Goal: Task Accomplishment & Management: Complete application form

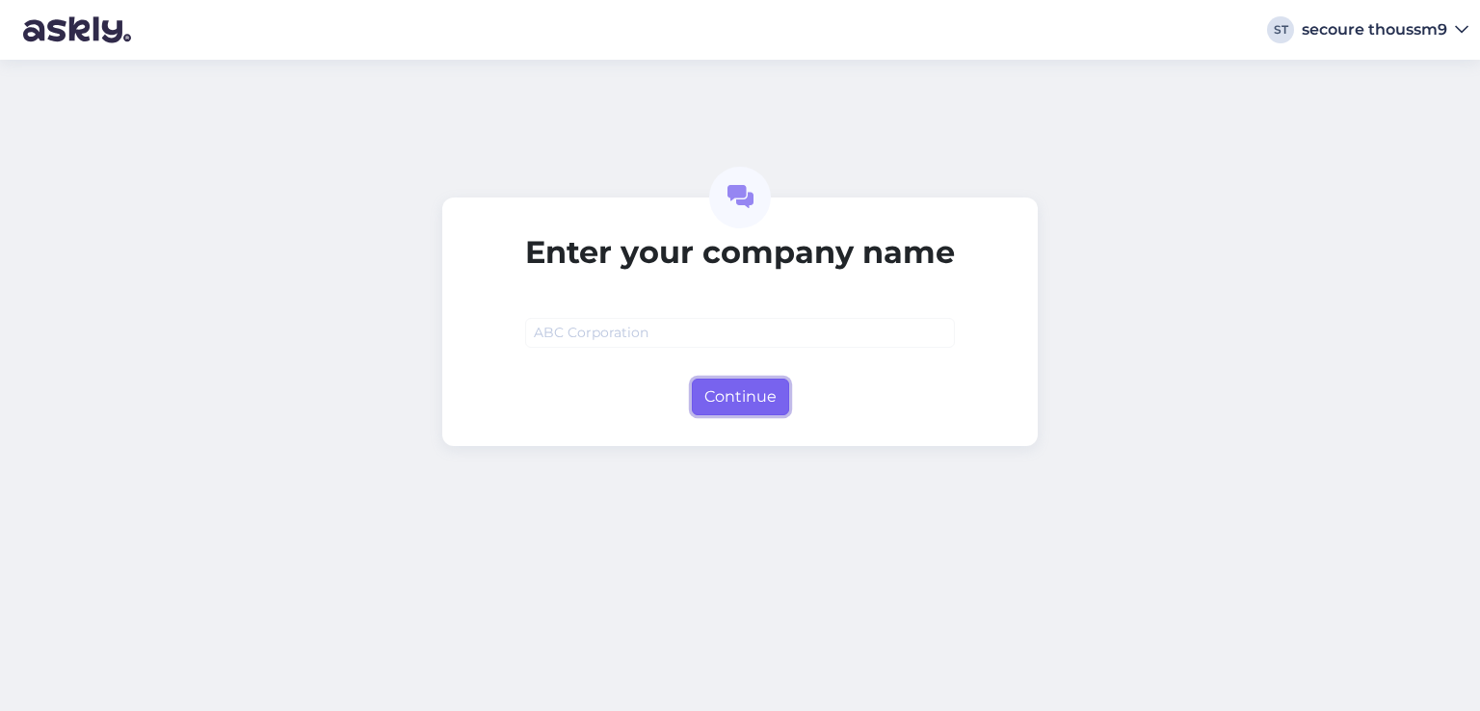
click at [736, 386] on button "Continue" at bounding box center [740, 397] width 97 height 37
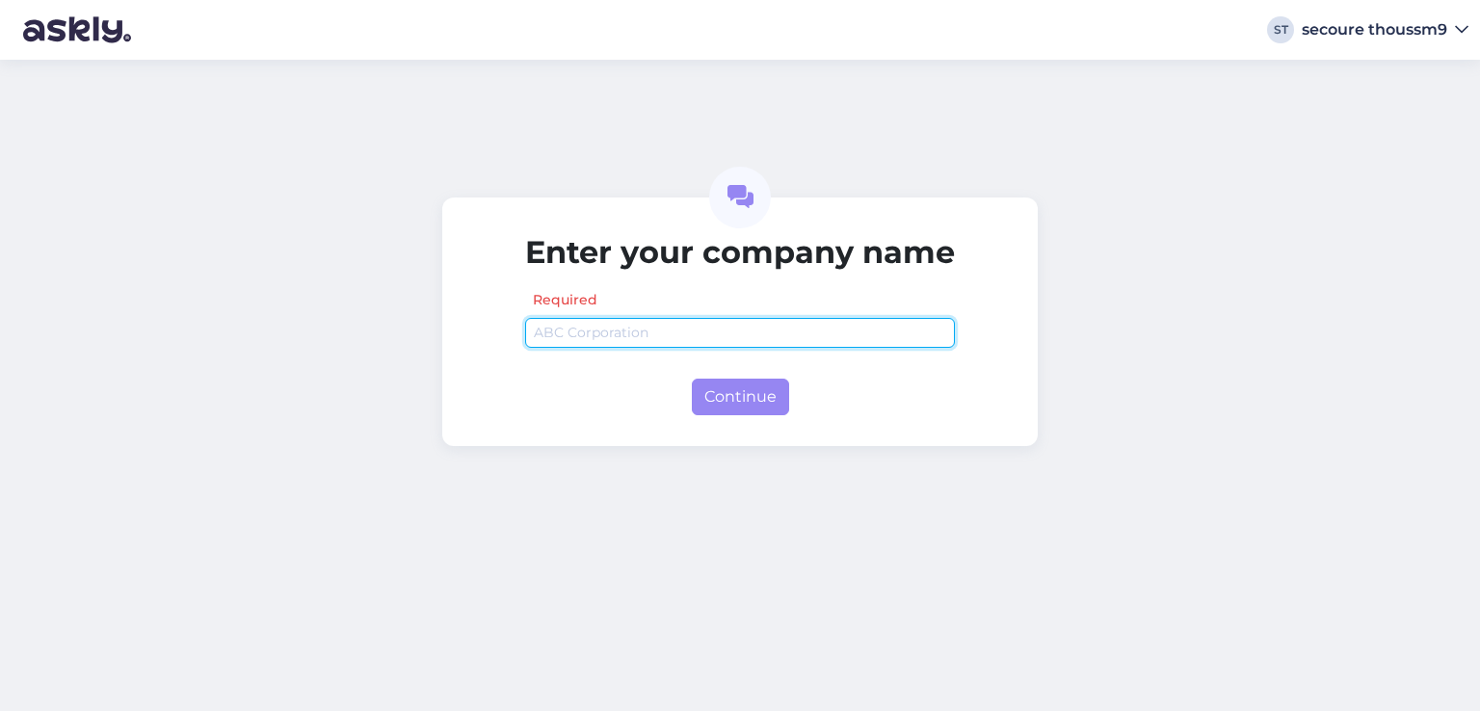
click at [674, 334] on input "text" at bounding box center [740, 333] width 430 height 30
type input "jksk"
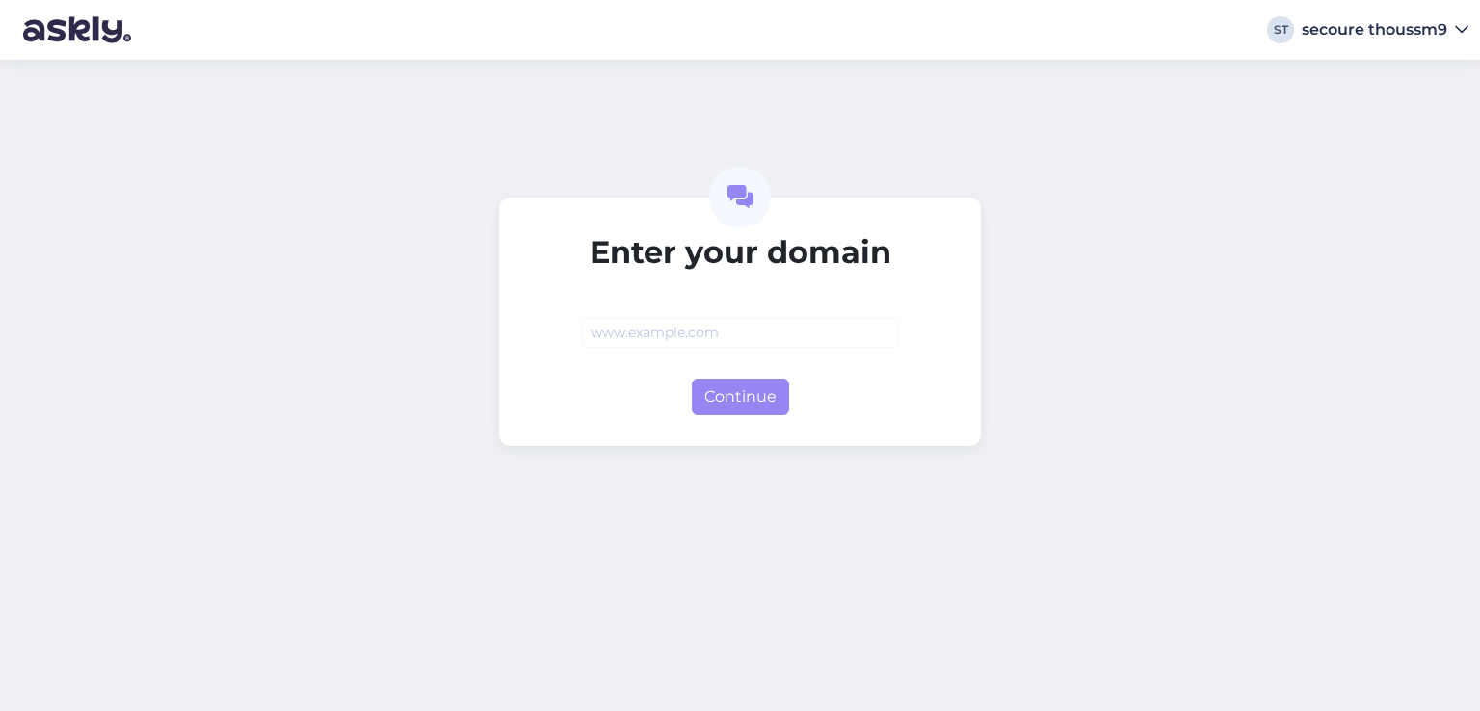
click at [666, 320] on input "text" at bounding box center [740, 333] width 316 height 30
type input "[DOMAIN_NAME]"
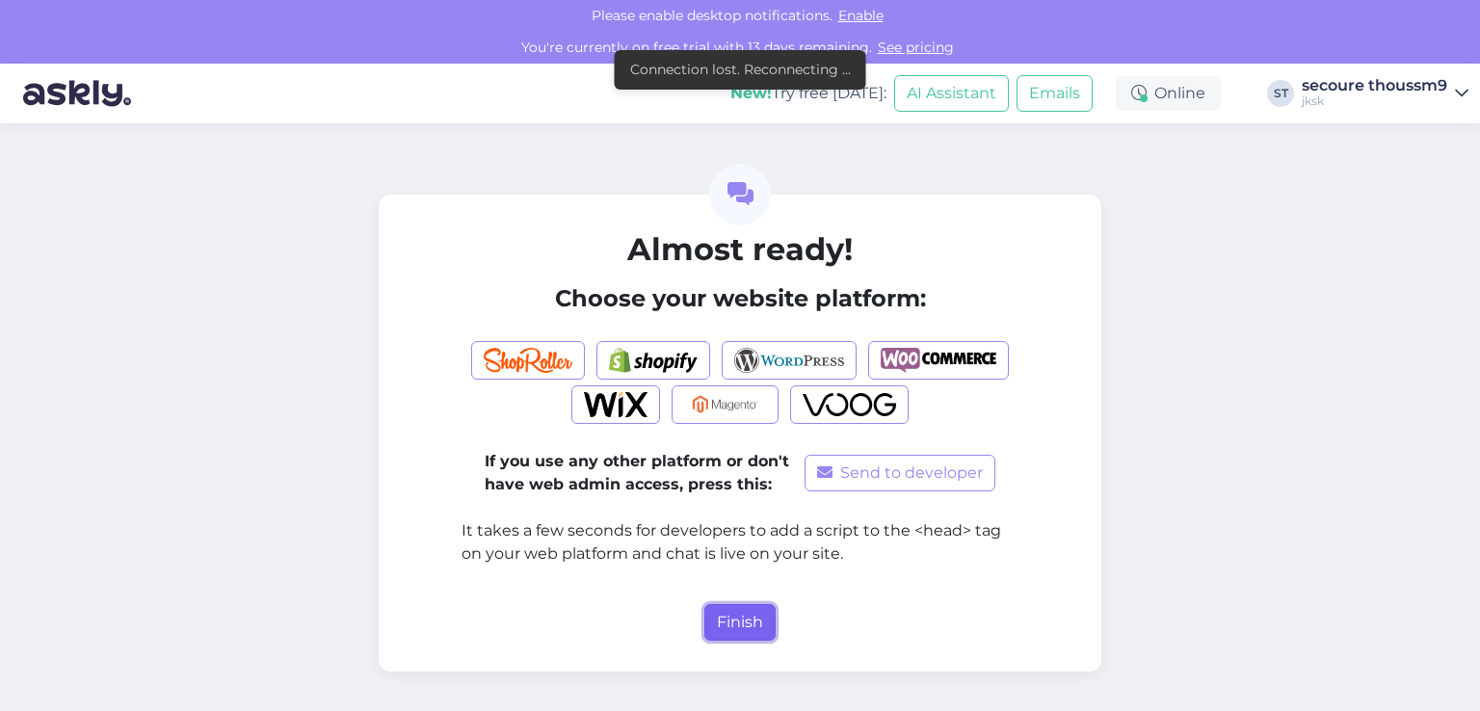
click at [713, 626] on button "Finish" at bounding box center [739, 622] width 71 height 37
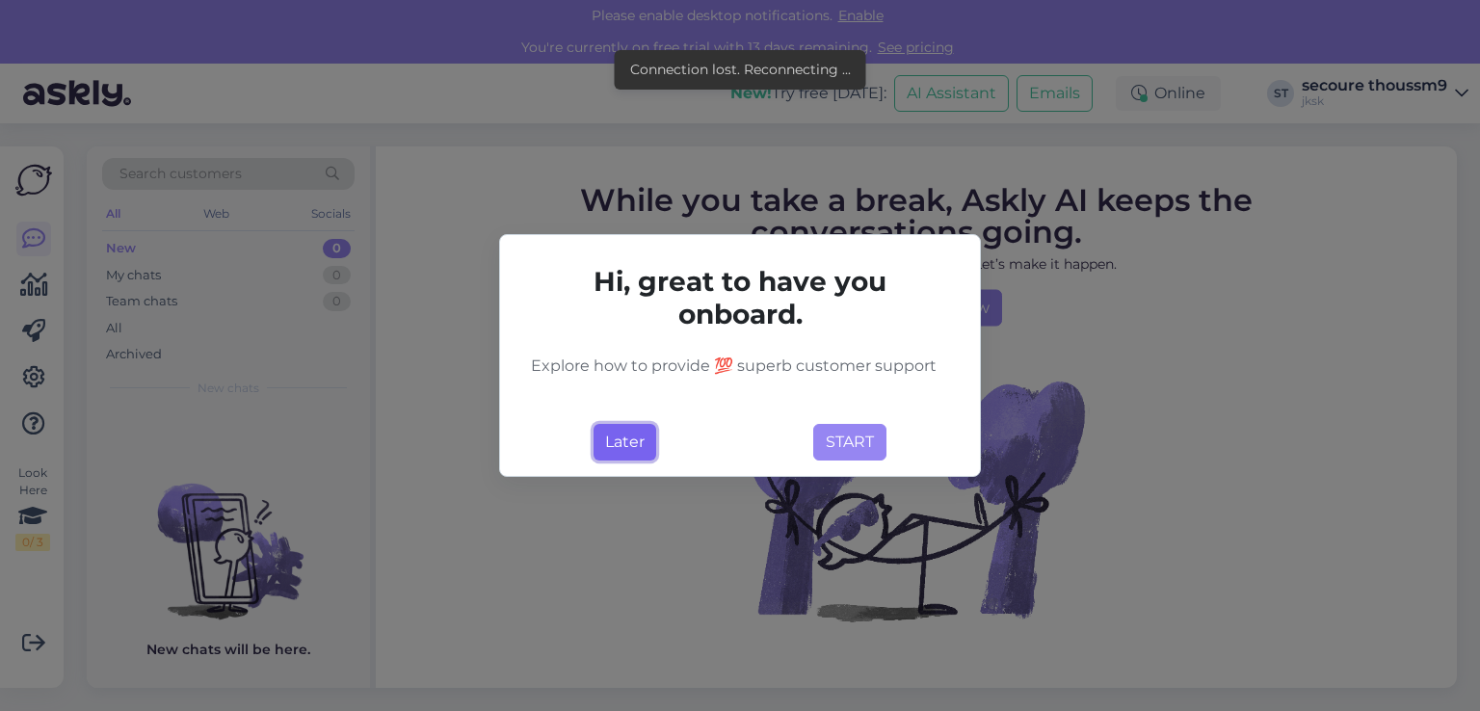
click at [620, 438] on button "Later" at bounding box center [624, 442] width 63 height 37
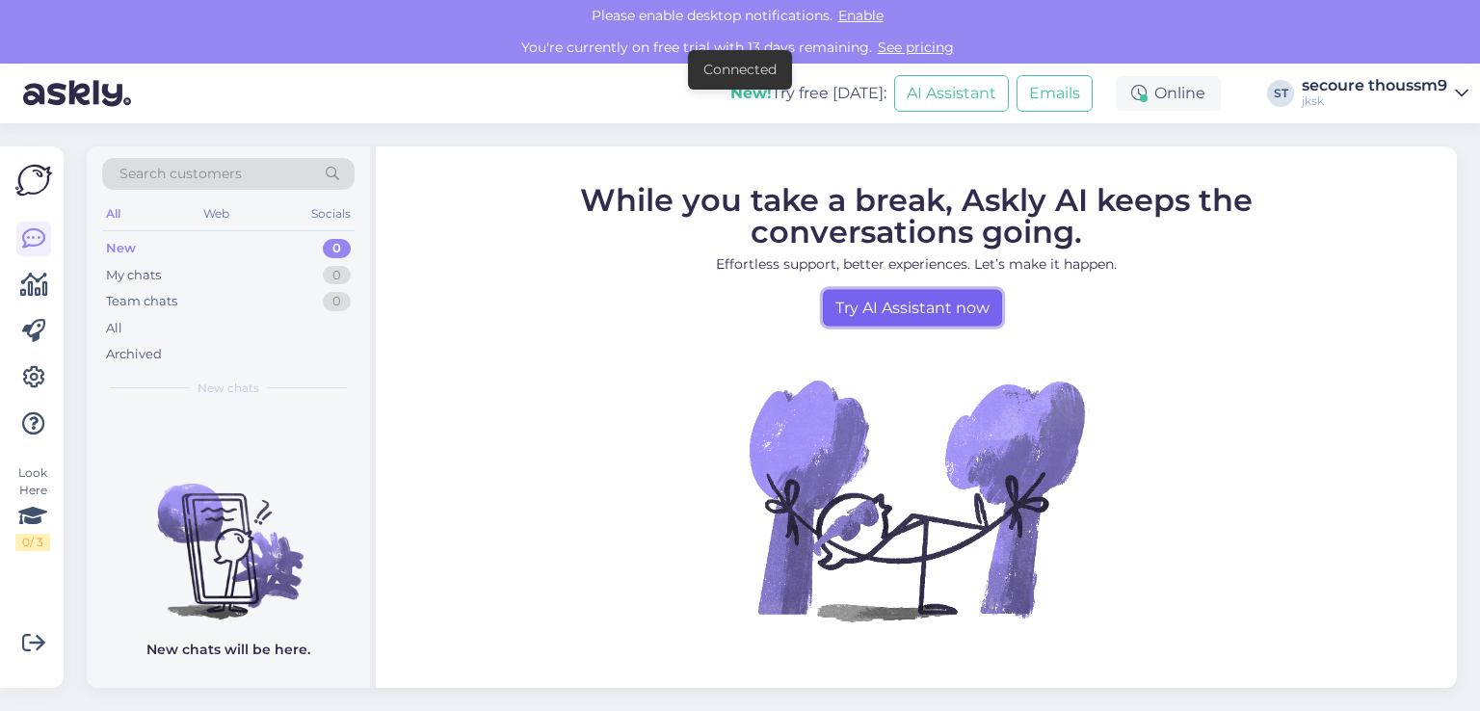
click at [863, 306] on link "Try AI Assistant now" at bounding box center [912, 307] width 179 height 37
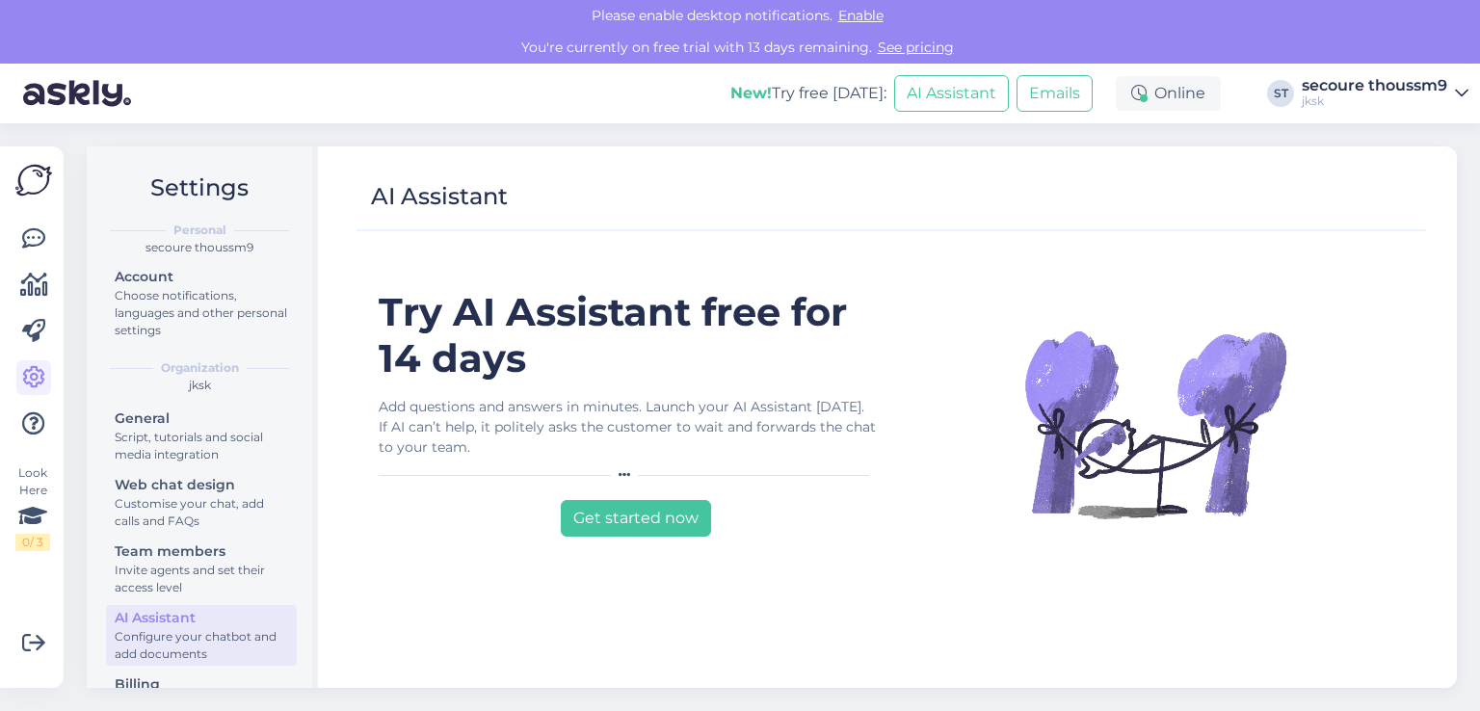
click at [488, 463] on div "Add questions and answers in minutes. Launch your AI Assistant [DATE]. If AI ca…" at bounding box center [628, 439] width 498 height 84
click at [634, 510] on button "Get started now" at bounding box center [636, 518] width 150 height 37
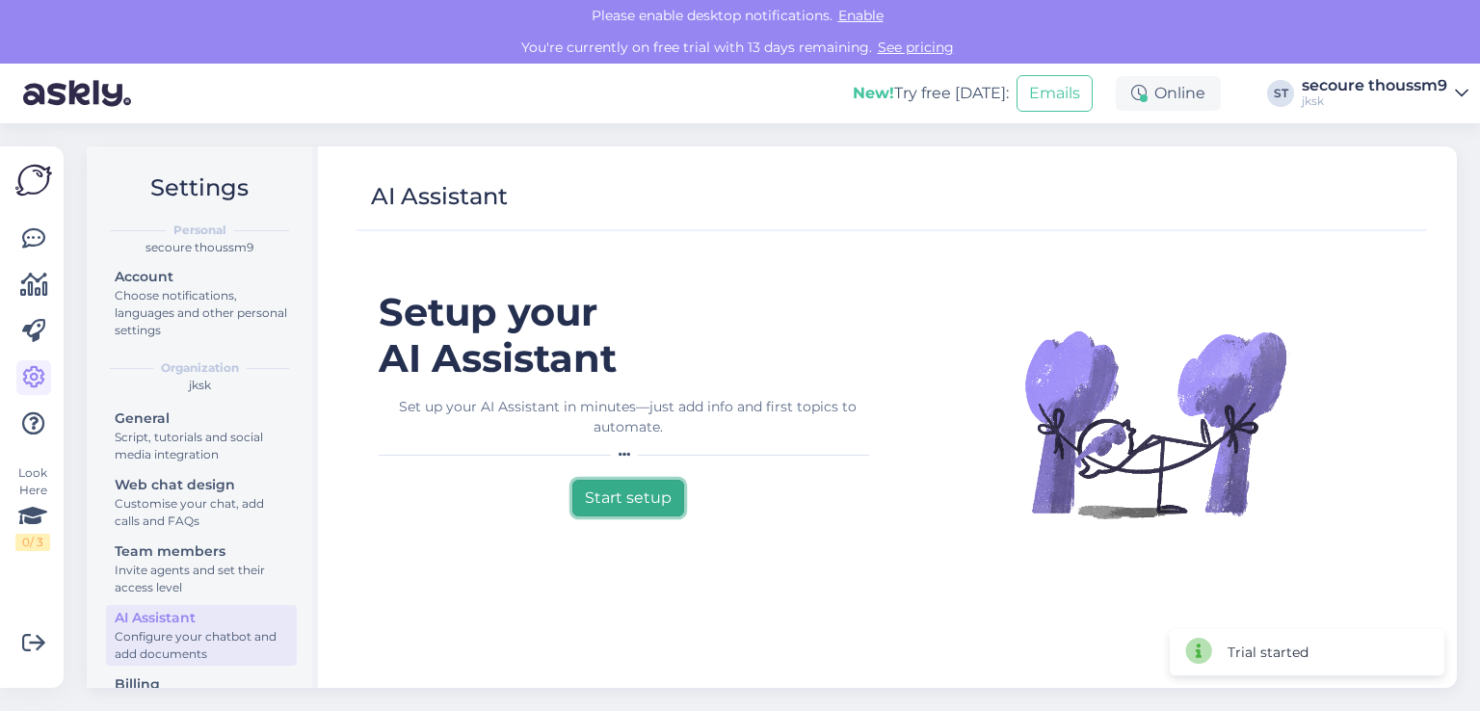
click at [624, 499] on button "Start setup" at bounding box center [628, 498] width 112 height 37
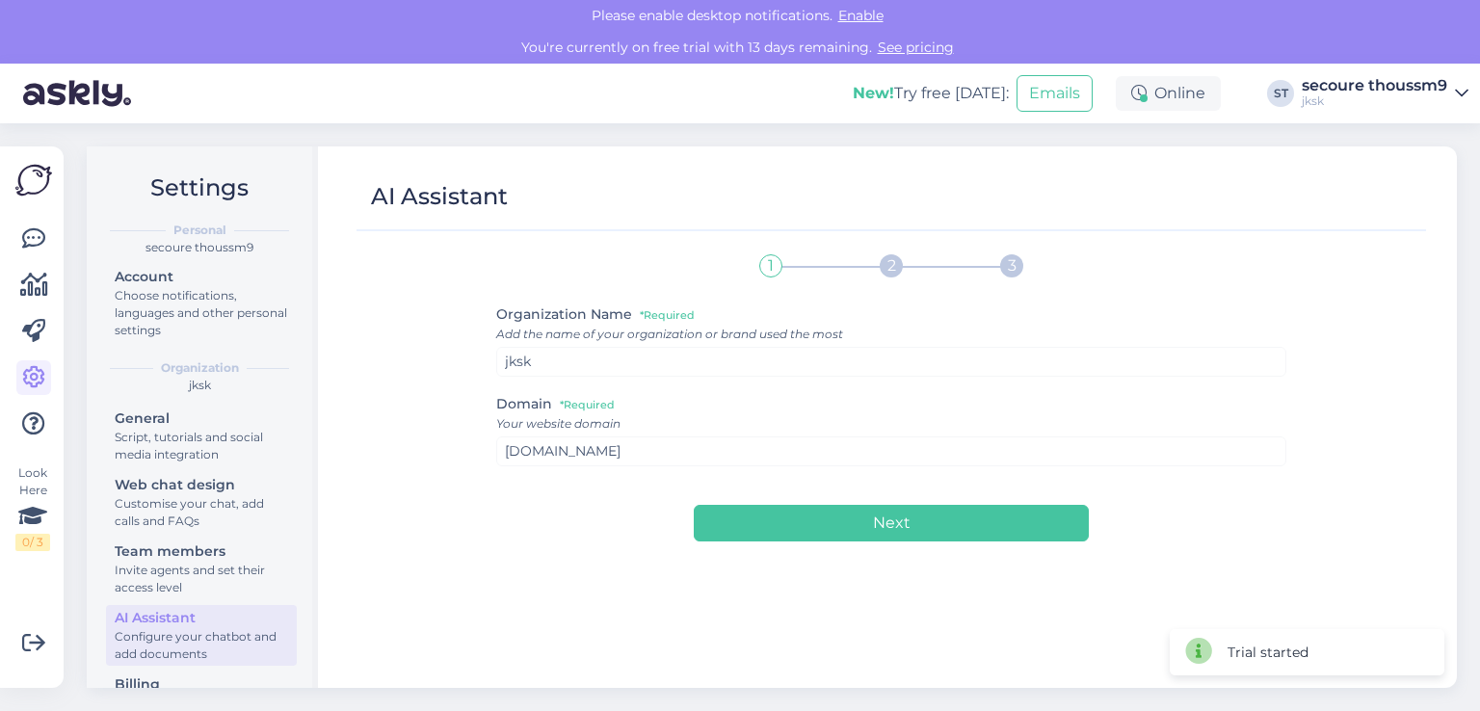
click at [813, 540] on div "1 2 3 Organization Name *Required Add the name of your organization or brand us…" at bounding box center [891, 457] width 791 height 428
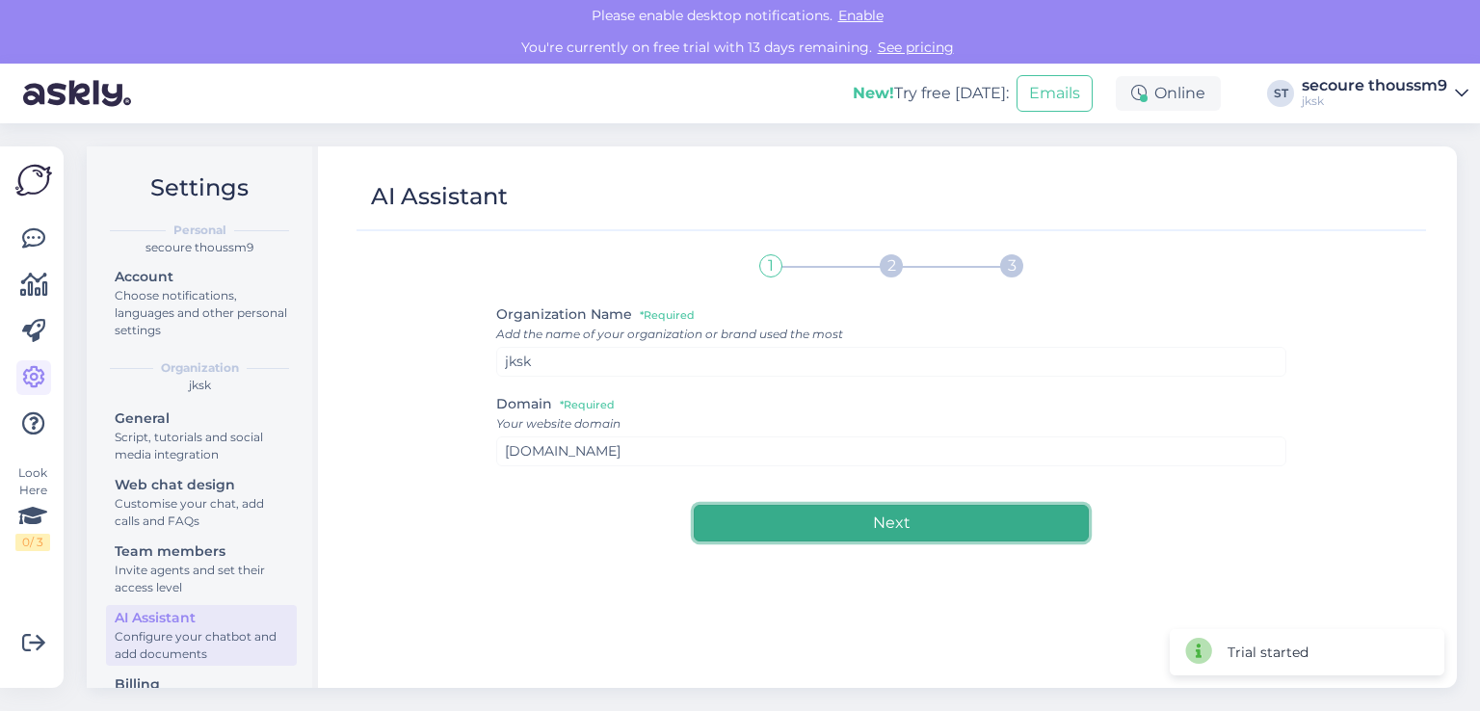
click at [805, 527] on button "Next" at bounding box center [891, 523] width 395 height 37
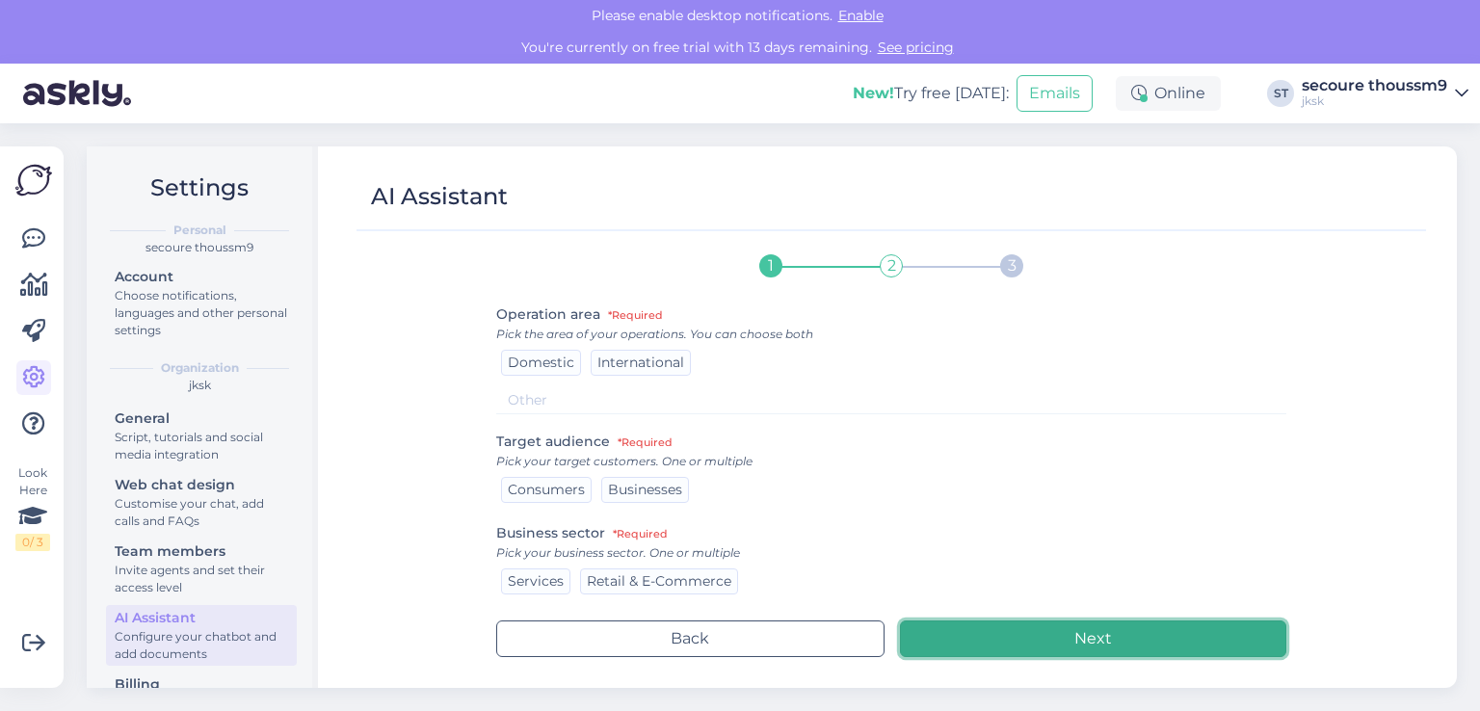
click at [917, 621] on button "Next" at bounding box center [1093, 638] width 387 height 37
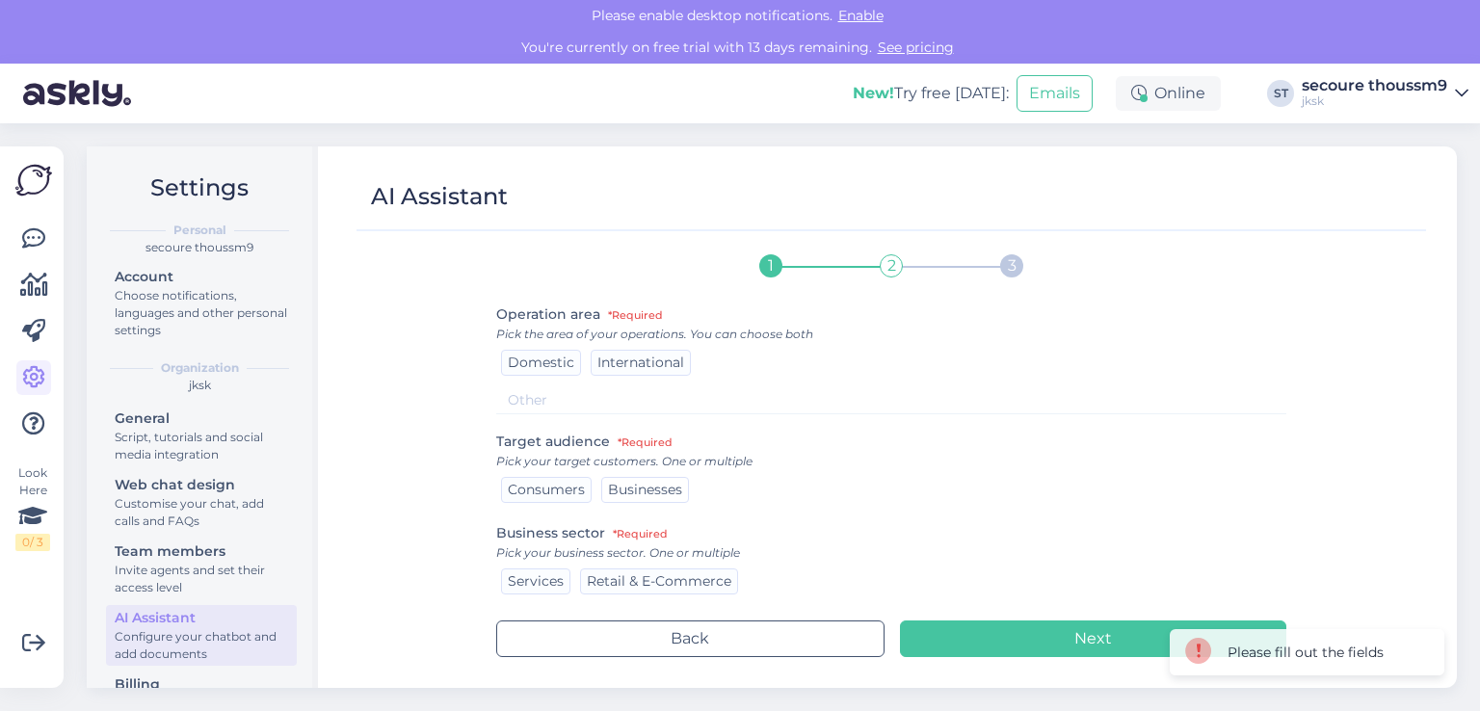
click at [613, 494] on span "Businesses" at bounding box center [645, 489] width 74 height 17
click at [611, 359] on span "International" at bounding box center [640, 362] width 87 height 17
click at [537, 574] on span "Services" at bounding box center [536, 580] width 56 height 17
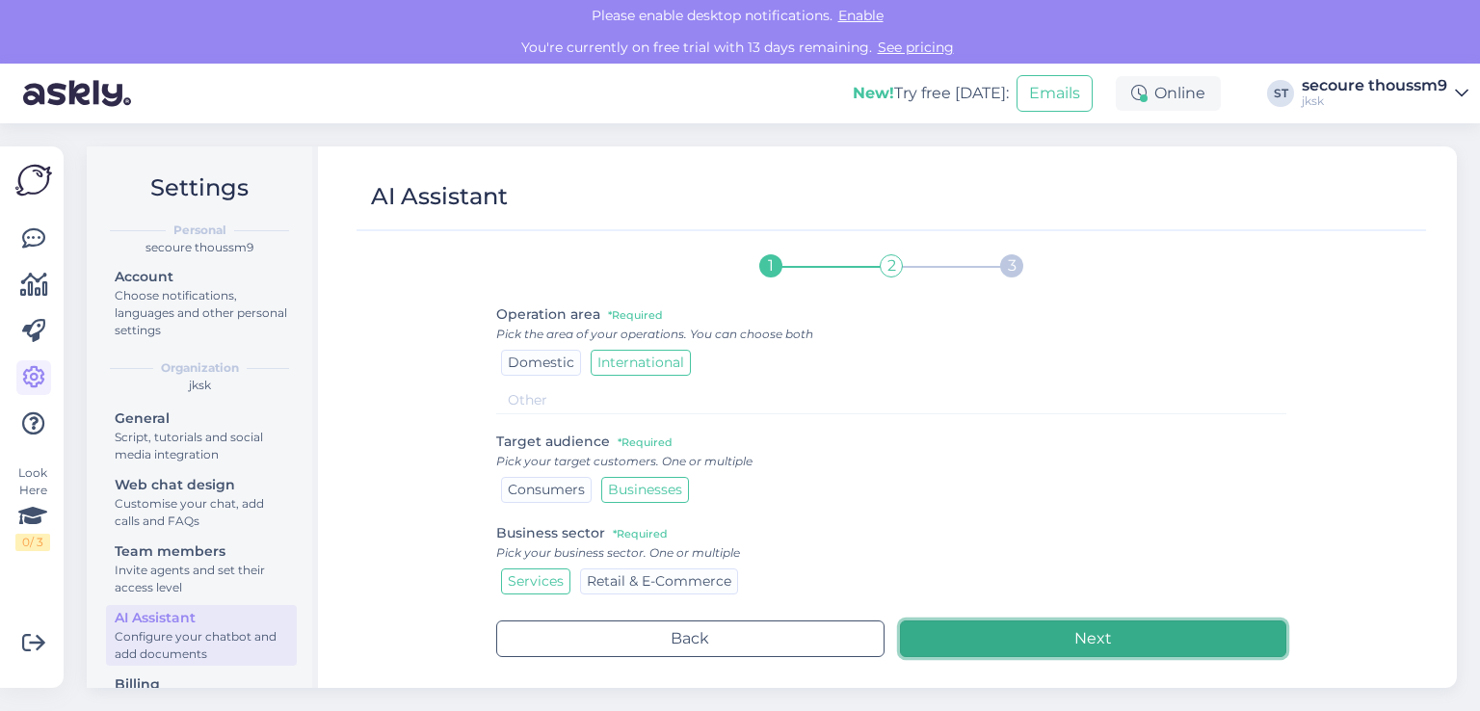
click at [1015, 633] on button "Next" at bounding box center [1093, 638] width 387 height 37
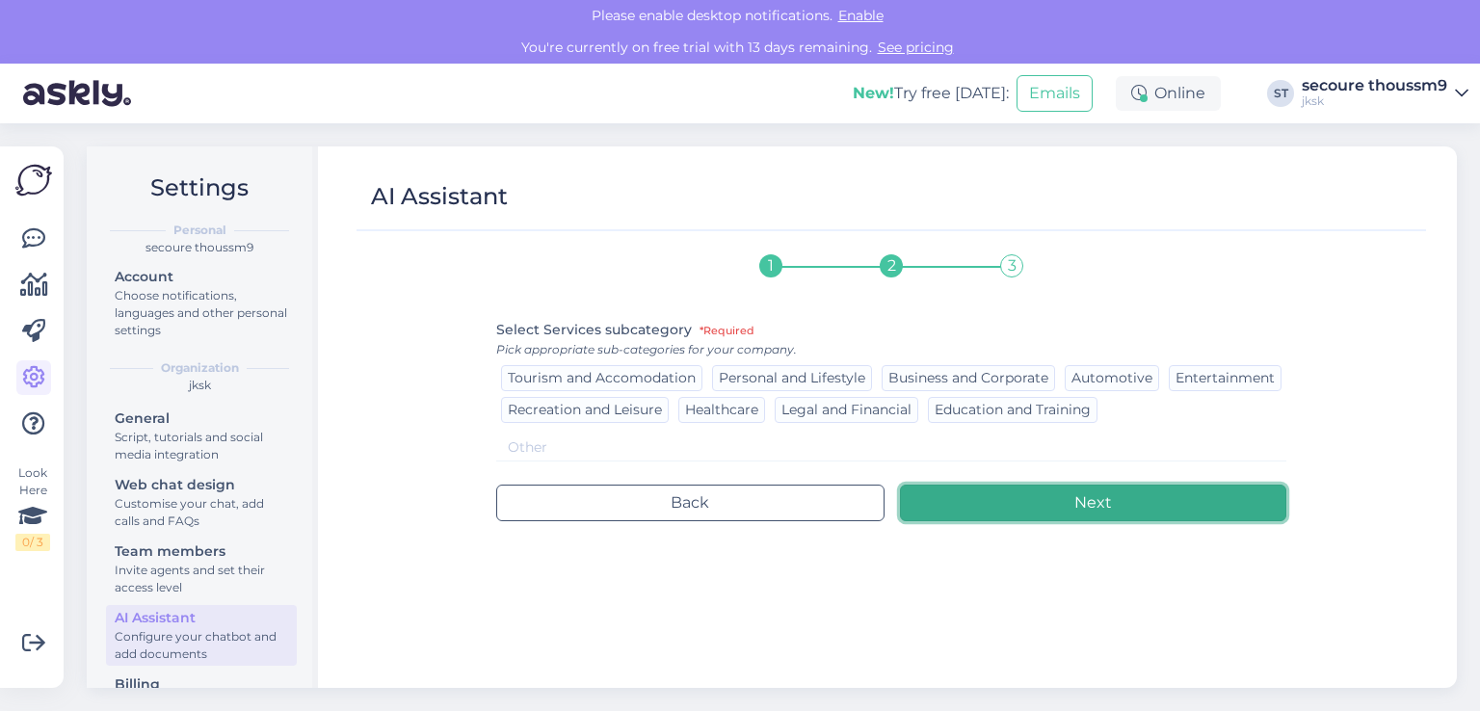
click at [991, 494] on button "Next" at bounding box center [1093, 503] width 387 height 37
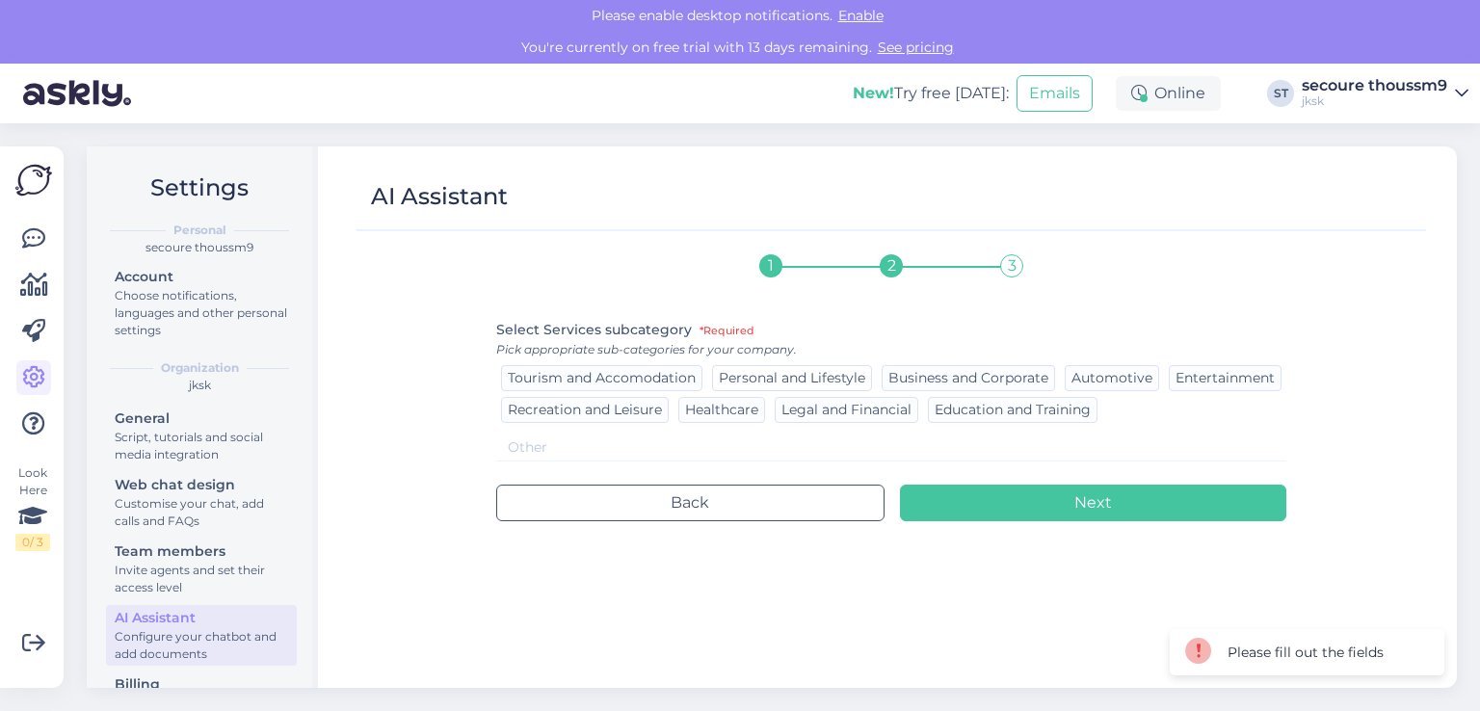
click at [813, 386] on div "Personal and Lifestyle" at bounding box center [792, 378] width 160 height 26
click at [949, 380] on span "Business and Corporate" at bounding box center [968, 377] width 160 height 17
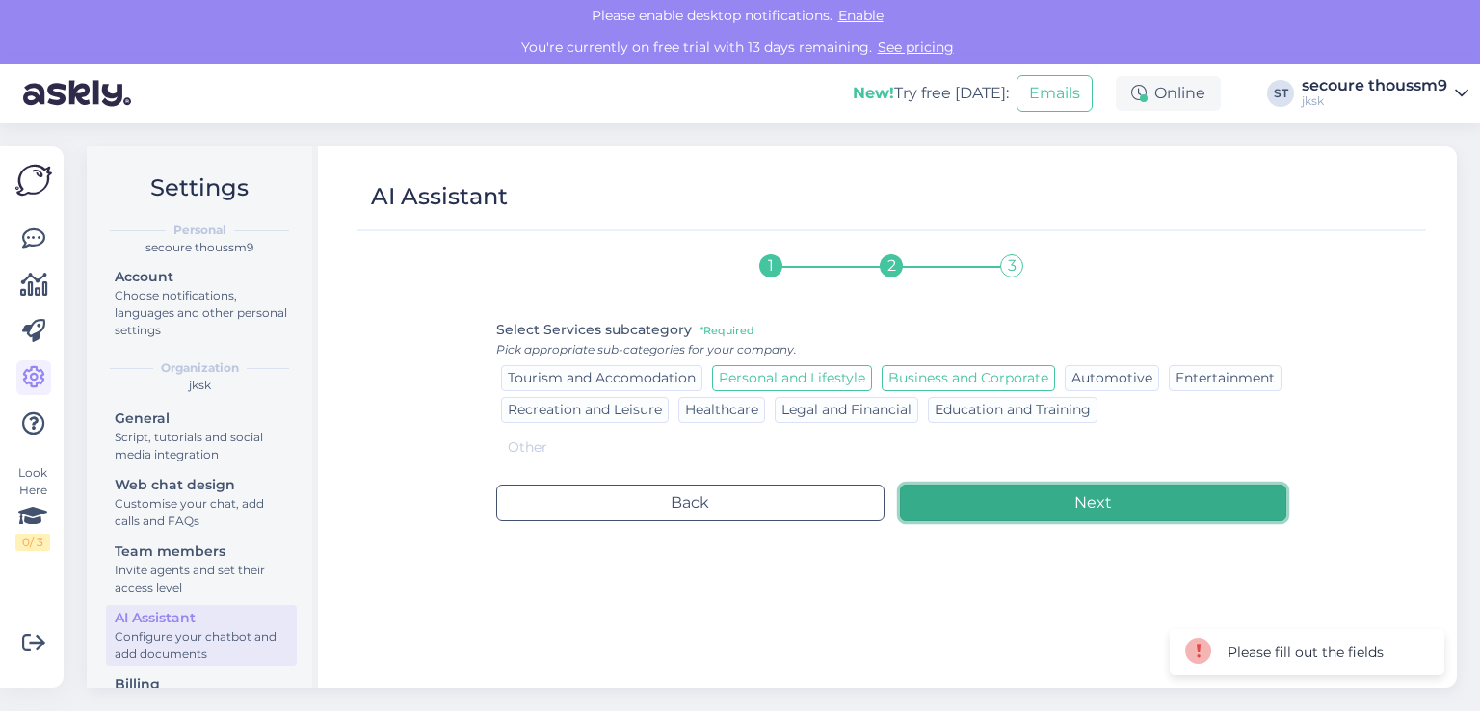
click at [986, 509] on button "Next" at bounding box center [1093, 503] width 387 height 37
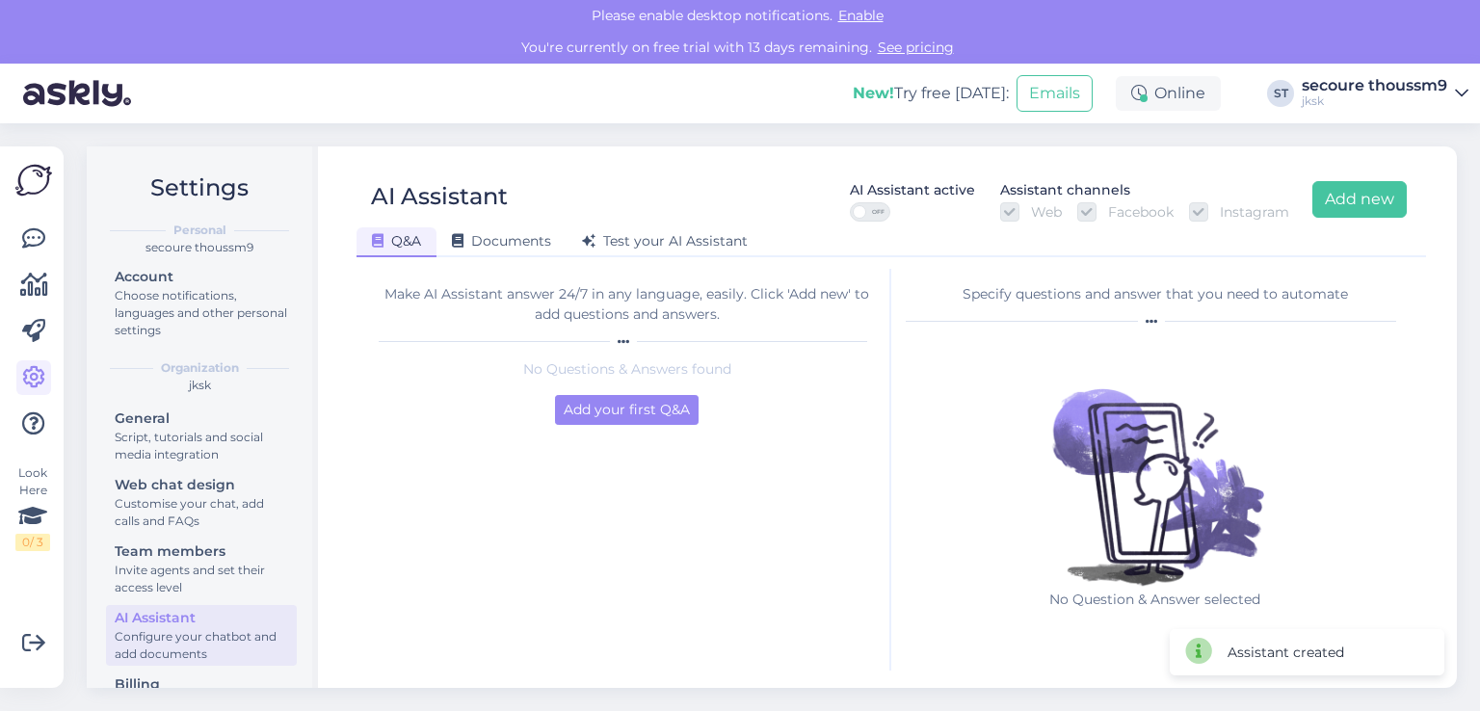
click at [1123, 434] on img at bounding box center [1155, 464] width 250 height 250
click at [33, 196] on img at bounding box center [33, 180] width 37 height 37
click at [39, 244] on icon at bounding box center [33, 238] width 23 height 23
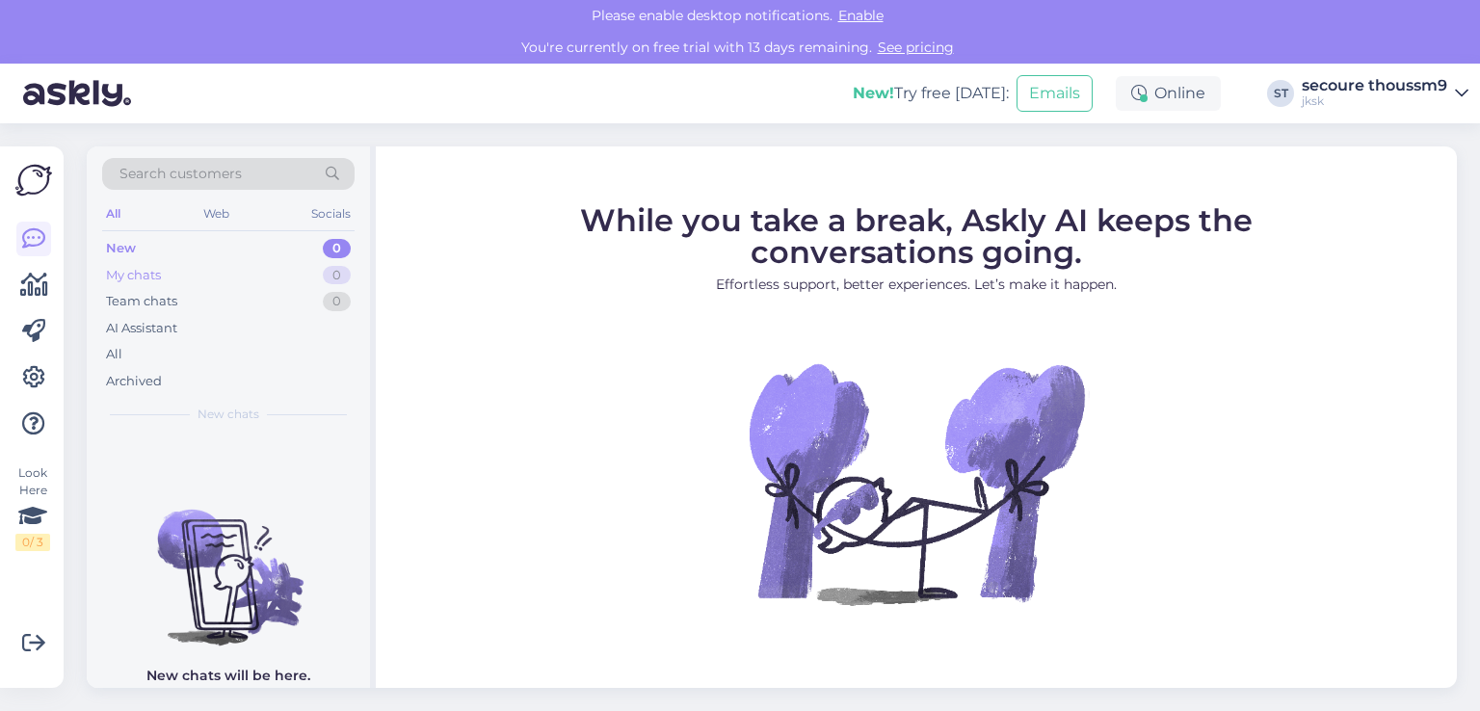
click at [133, 282] on div "My chats" at bounding box center [133, 275] width 55 height 19
click at [133, 240] on div "New" at bounding box center [120, 248] width 29 height 19
click at [760, 456] on img at bounding box center [916, 482] width 347 height 347
click at [346, 244] on div "0" at bounding box center [337, 248] width 28 height 19
click at [173, 324] on div "AI Assistant" at bounding box center [141, 328] width 71 height 19
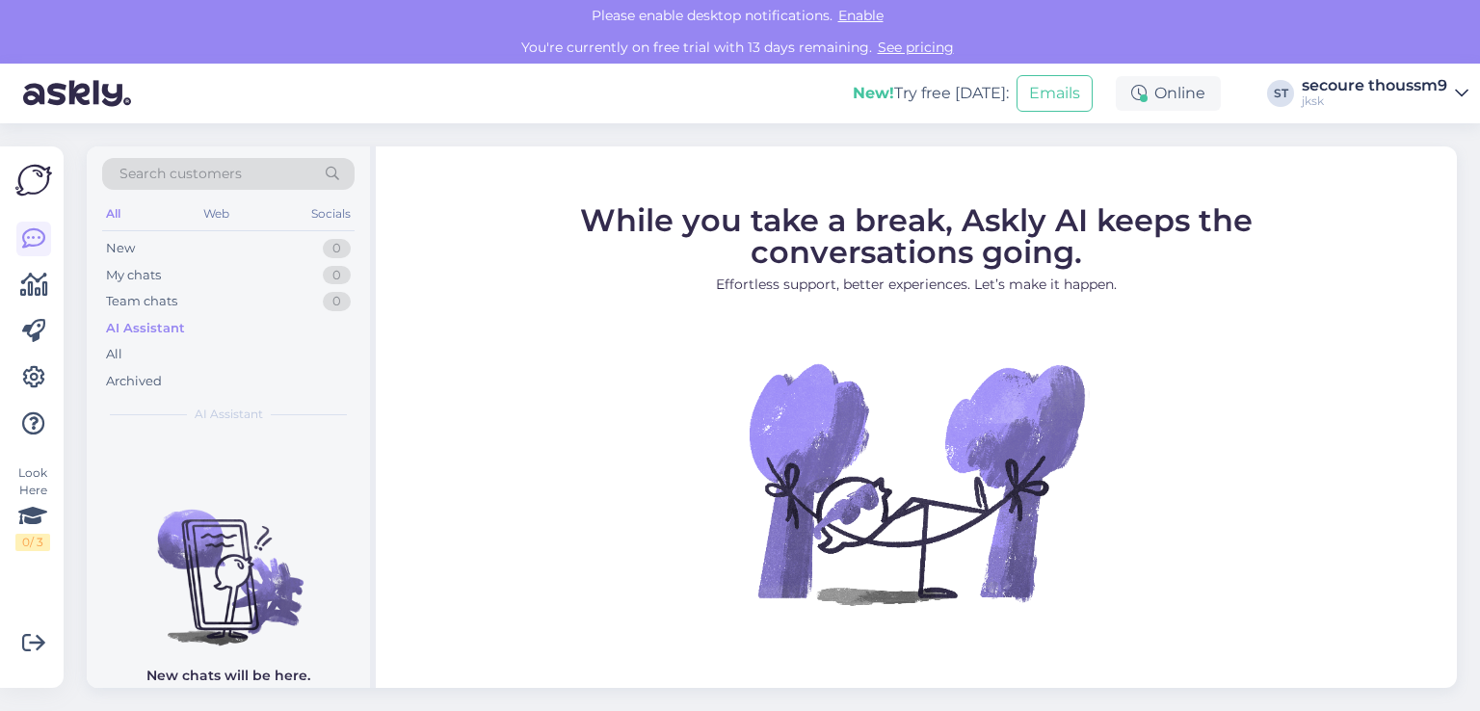
click at [173, 324] on div "AI Assistant" at bounding box center [145, 328] width 79 height 19
click at [180, 521] on img at bounding box center [228, 561] width 283 height 173
click at [34, 341] on icon at bounding box center [33, 331] width 23 height 23
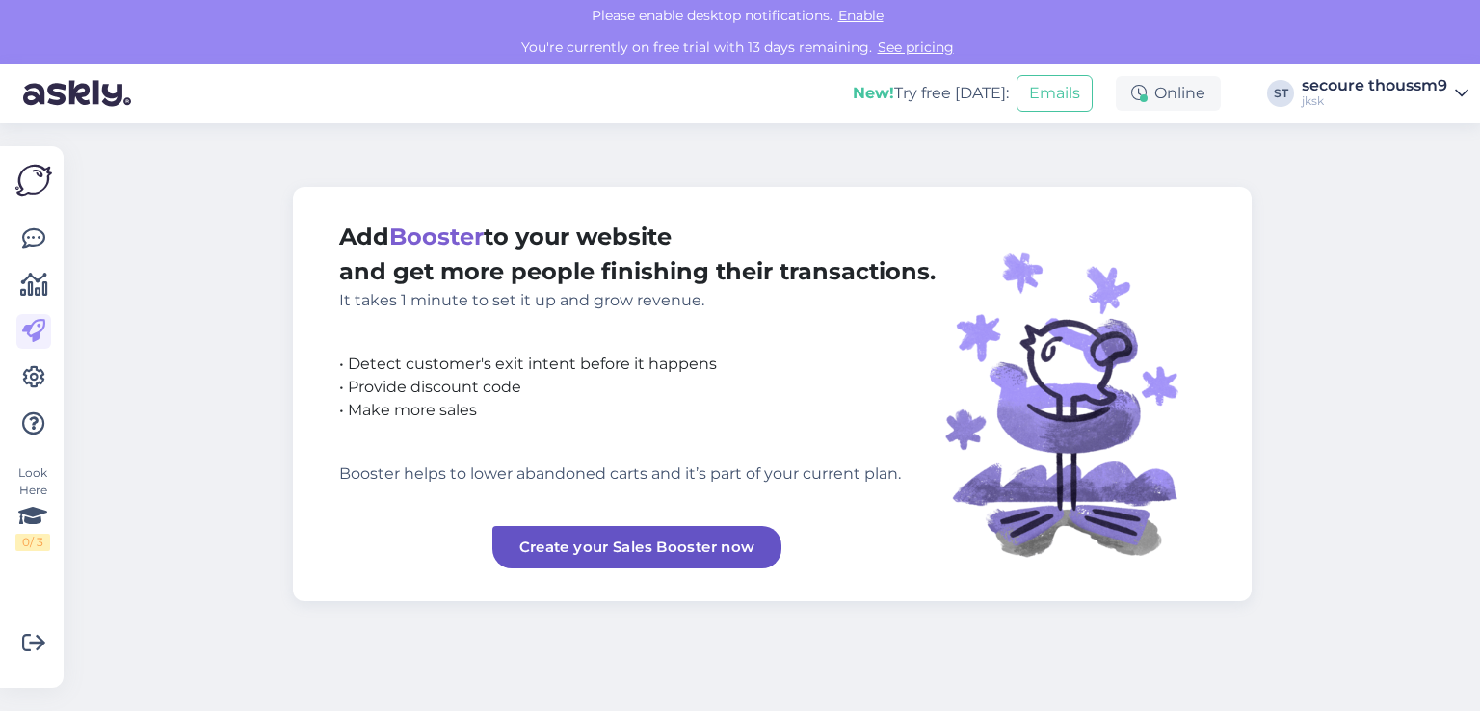
click at [35, 184] on img at bounding box center [33, 180] width 37 height 37
click at [1152, 104] on div "Online" at bounding box center [1167, 93] width 105 height 35
click at [27, 523] on icon at bounding box center [32, 516] width 29 height 35
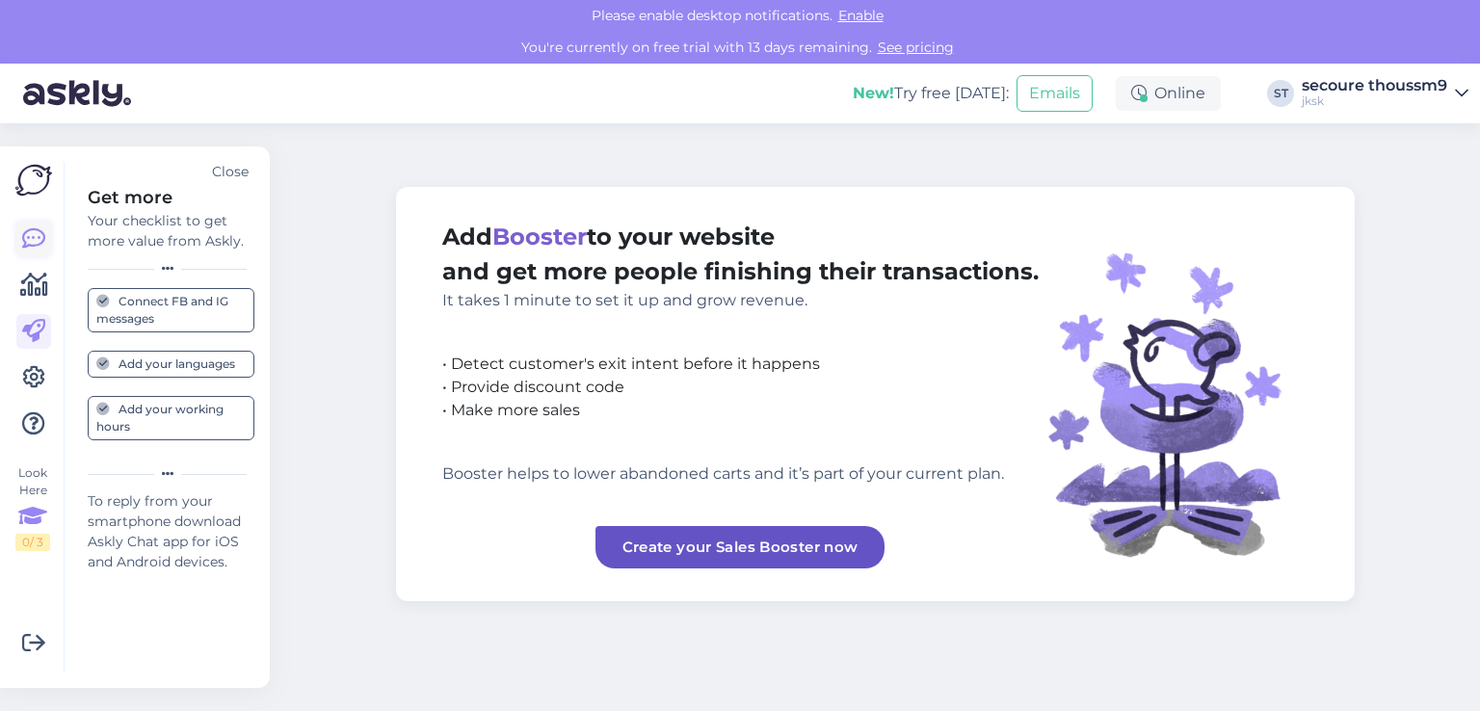
click at [31, 233] on icon at bounding box center [33, 238] width 23 height 23
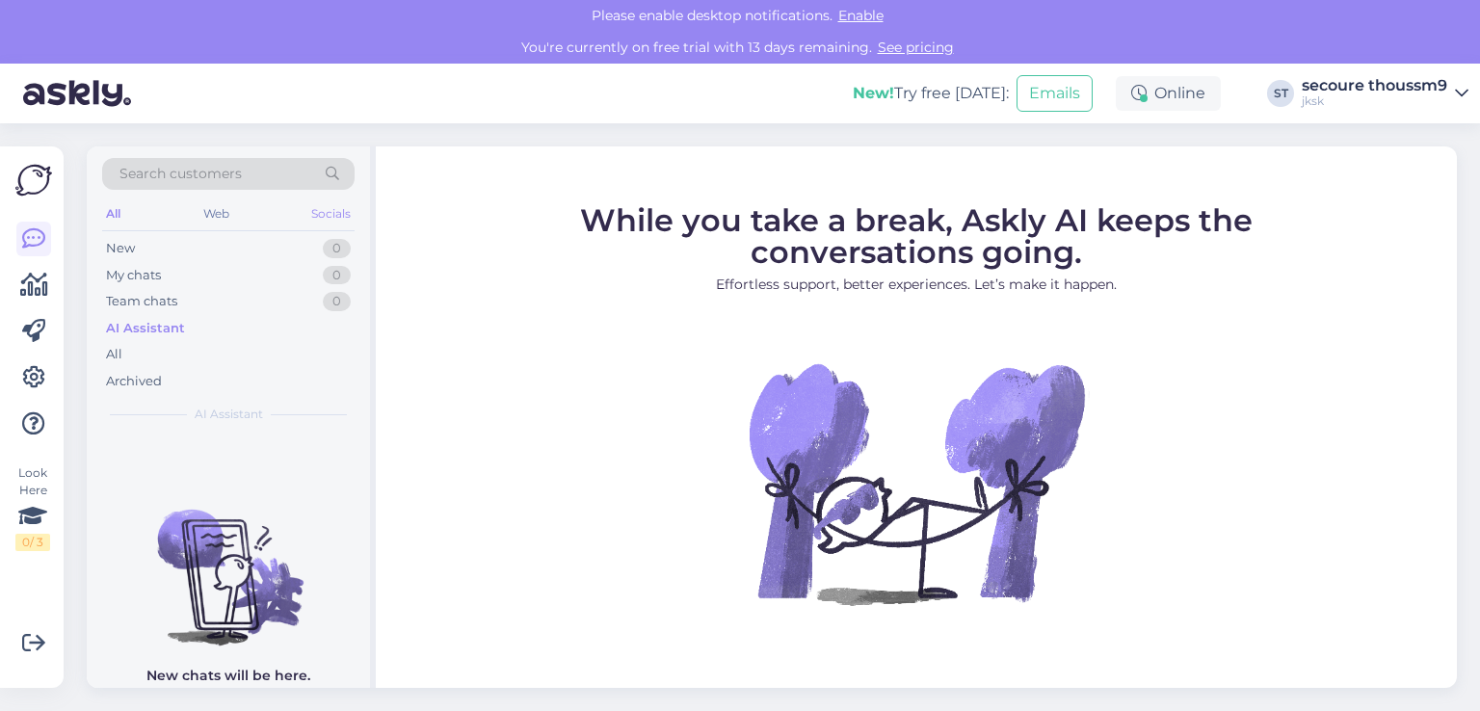
click at [322, 215] on div "Socials" at bounding box center [330, 213] width 47 height 25
click at [120, 208] on div "All" at bounding box center [113, 213] width 22 height 25
click at [154, 272] on div "My chats" at bounding box center [133, 275] width 55 height 19
click at [154, 272] on div "My chats" at bounding box center [136, 275] width 60 height 19
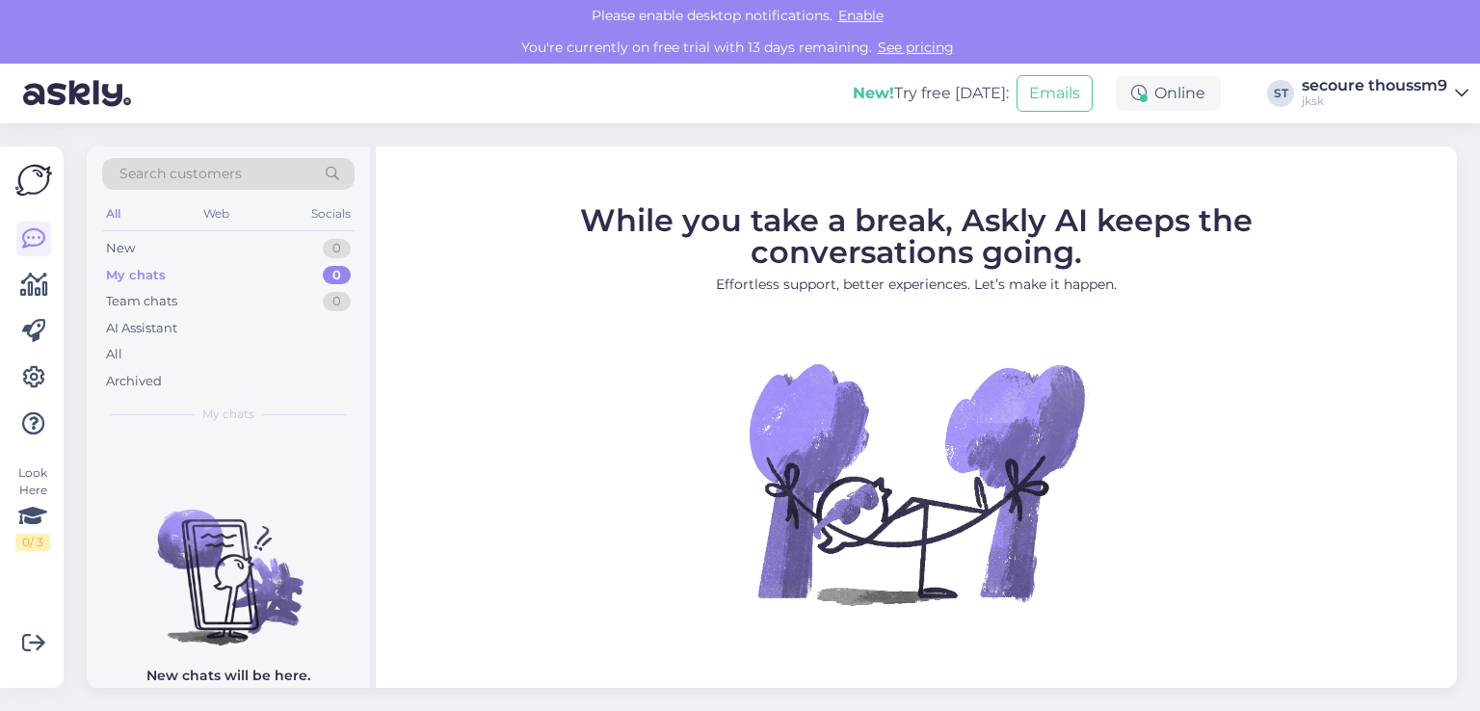
click at [856, 390] on img at bounding box center [916, 482] width 347 height 347
click at [154, 598] on img at bounding box center [228, 561] width 283 height 173
